Goal: Task Accomplishment & Management: Use online tool/utility

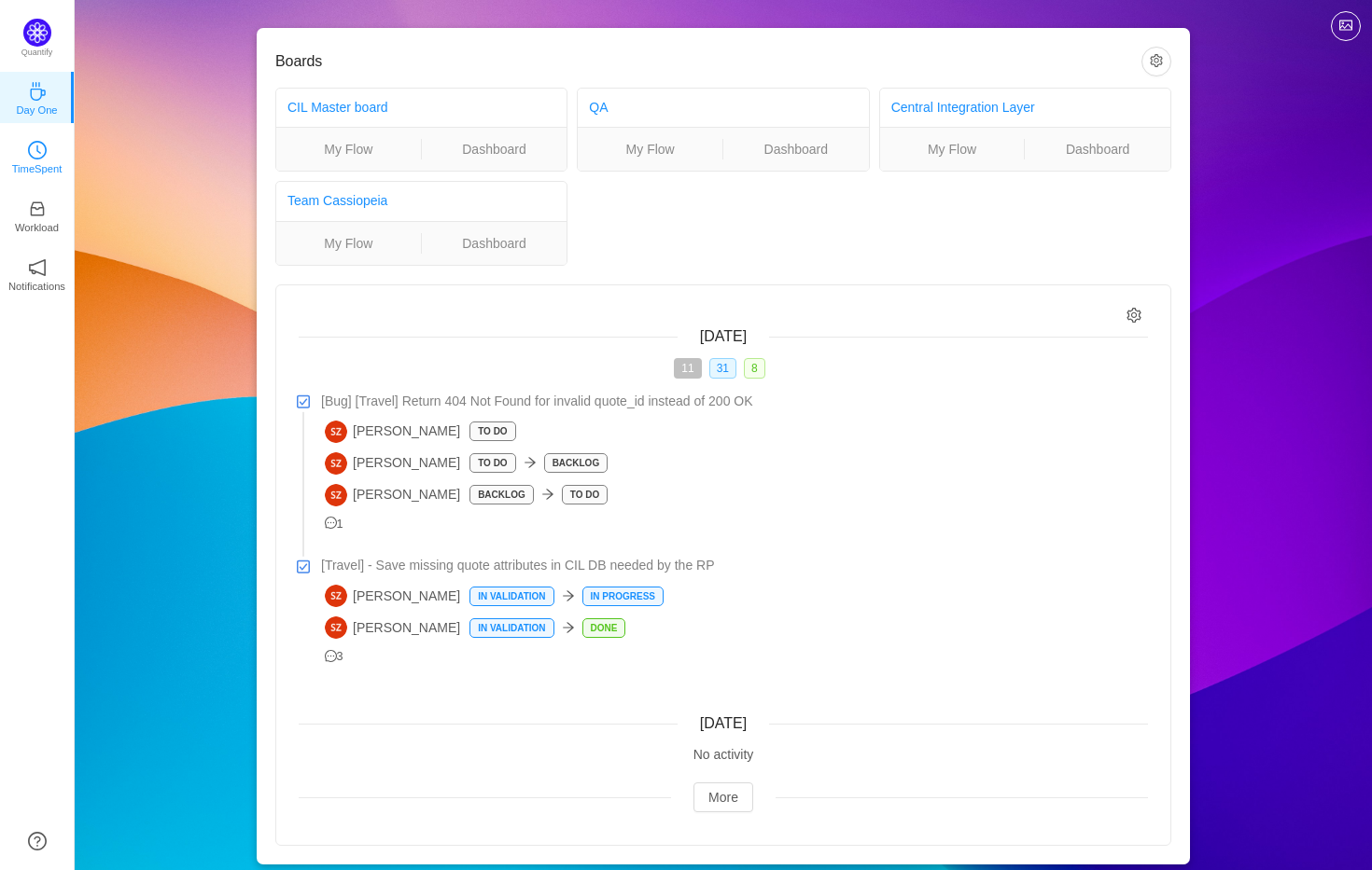
click at [40, 175] on p "TimeSpent" at bounding box center [37, 168] width 51 height 17
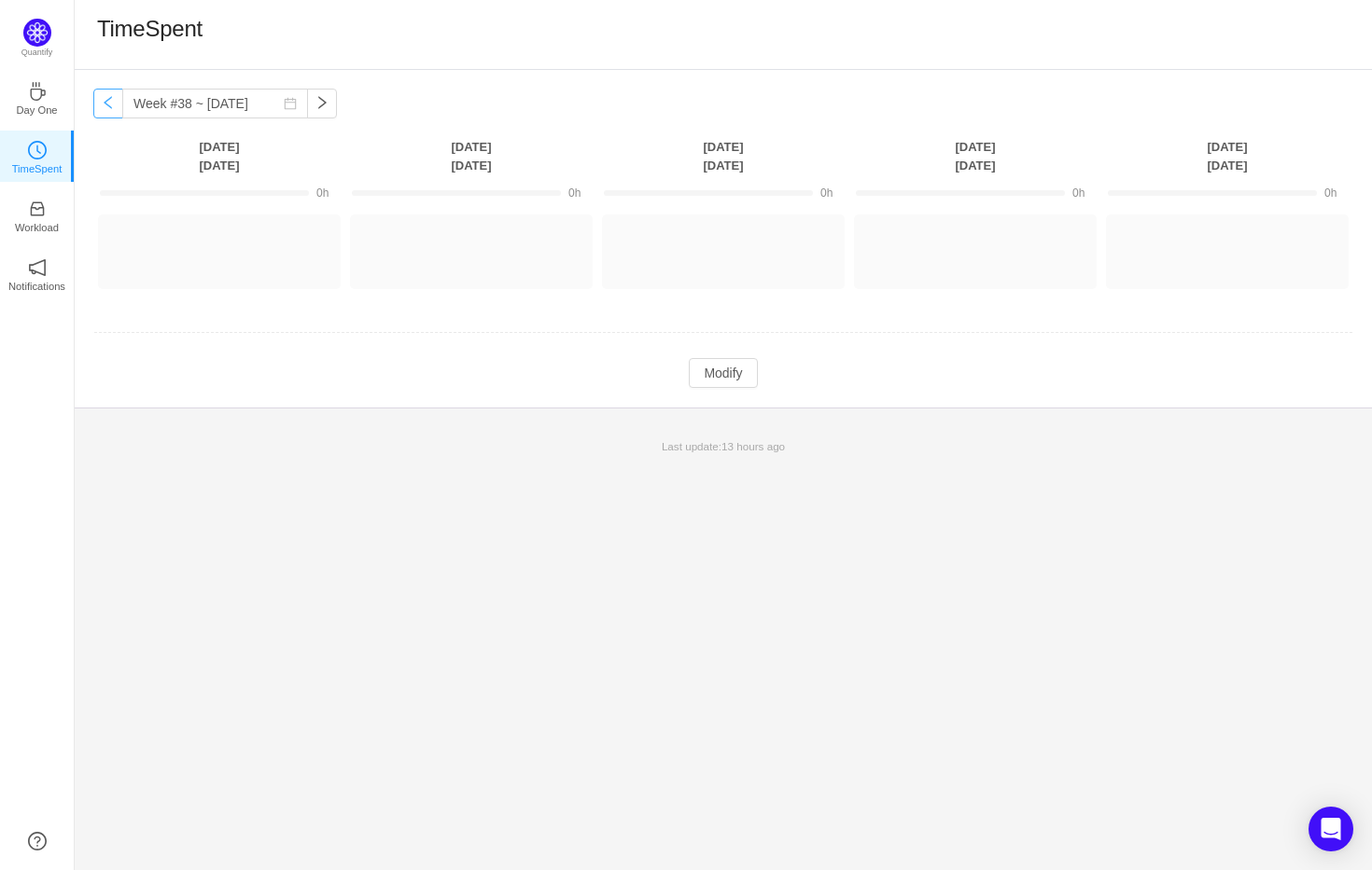
click at [109, 98] on button "button" at bounding box center [108, 104] width 30 height 30
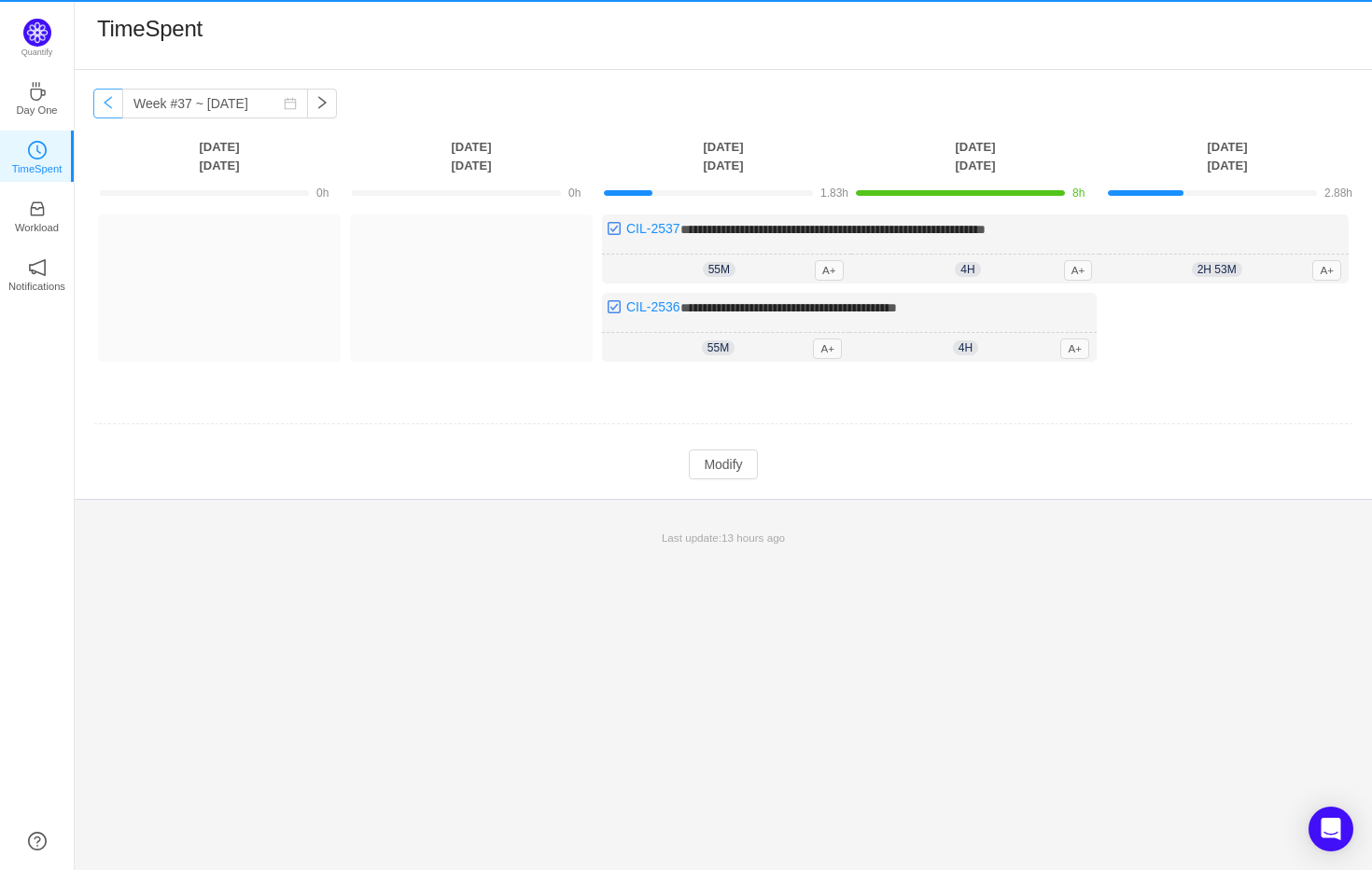
click at [109, 98] on button "button" at bounding box center [108, 104] width 30 height 30
type input "Week #36 ~ Sep 01"
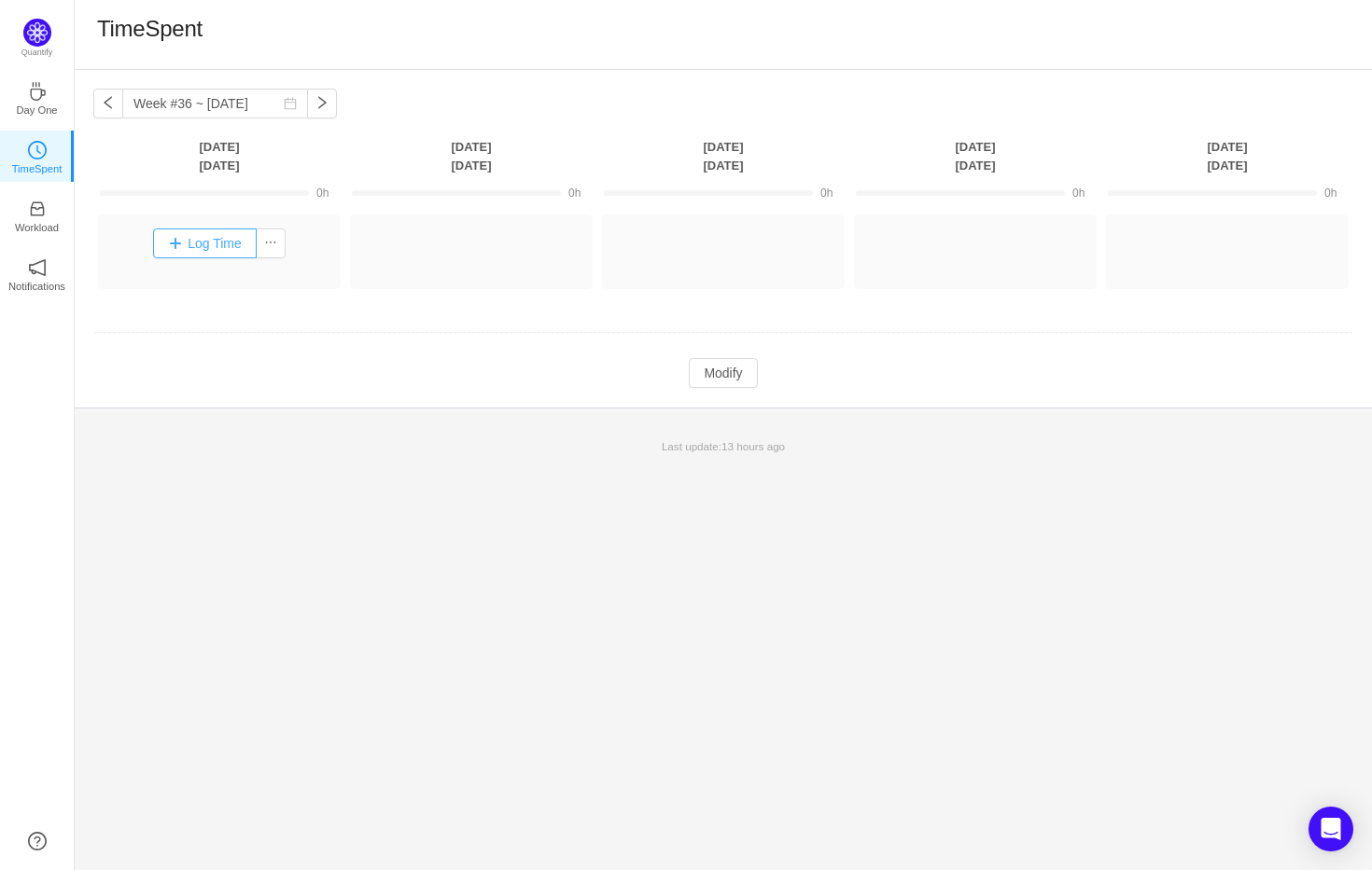
click at [170, 252] on button "Log Time" at bounding box center [205, 243] width 104 height 30
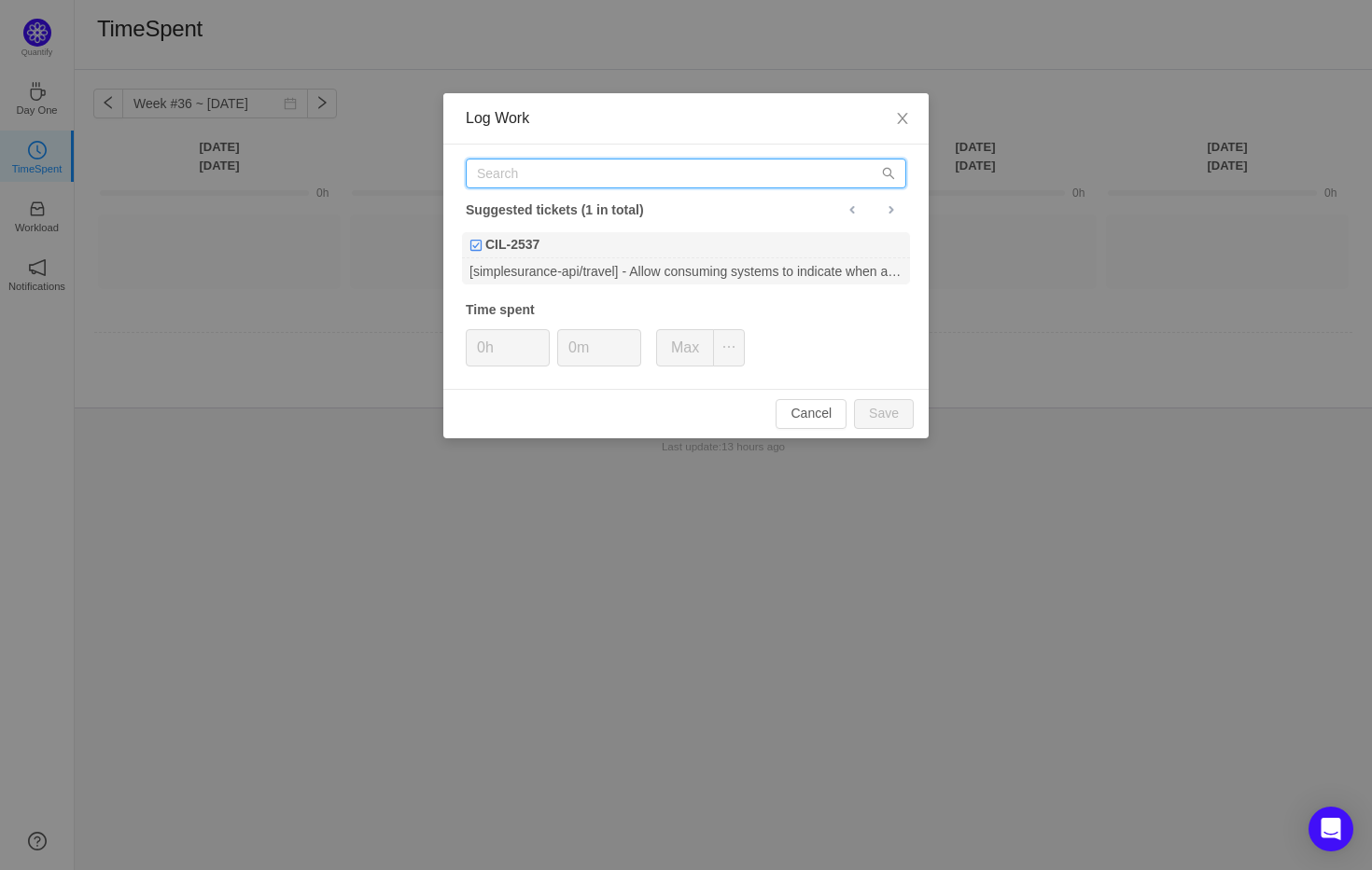
click at [616, 177] on input "text" at bounding box center [686, 173] width 440 height 30
